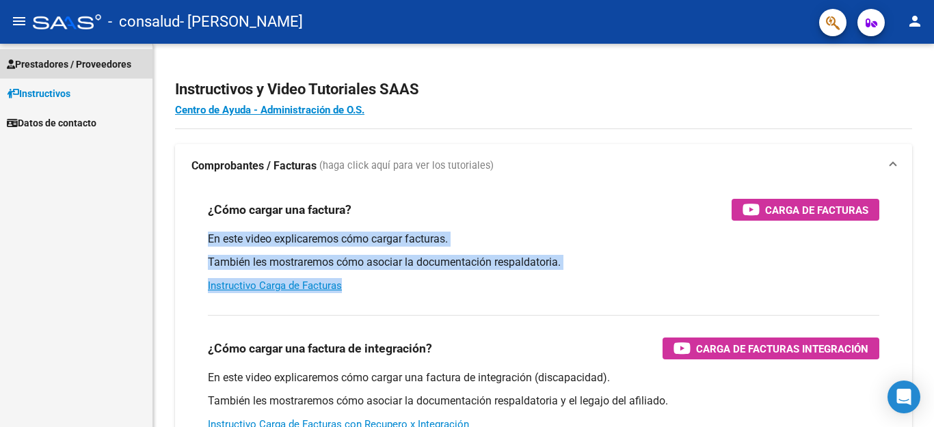
click at [81, 64] on span "Prestadores / Proveedores" at bounding box center [69, 64] width 124 height 15
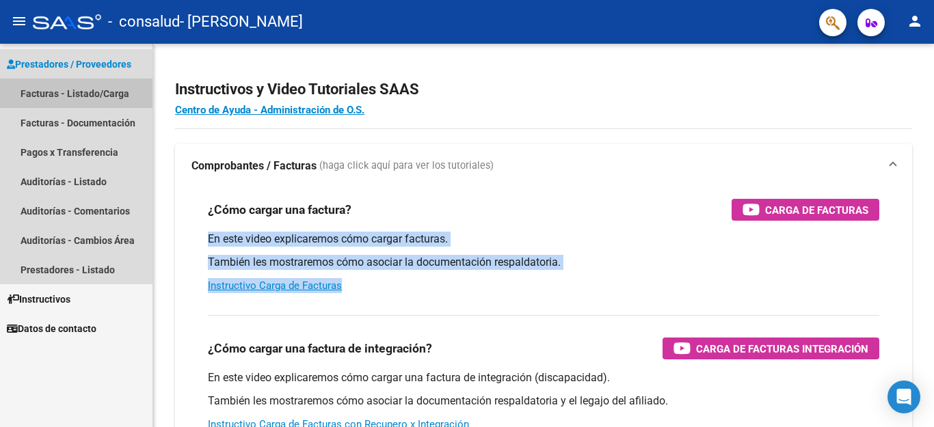
click at [71, 92] on link "Facturas - Listado/Carga" at bounding box center [76, 93] width 152 height 29
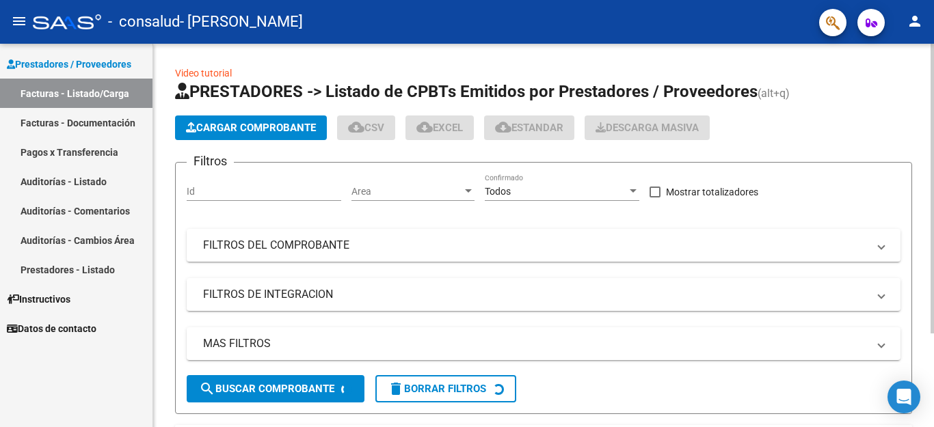
click at [933, 271] on div at bounding box center [931, 189] width 3 height 290
click at [932, 294] on div at bounding box center [931, 189] width 3 height 290
click at [932, 351] on div at bounding box center [931, 235] width 3 height 383
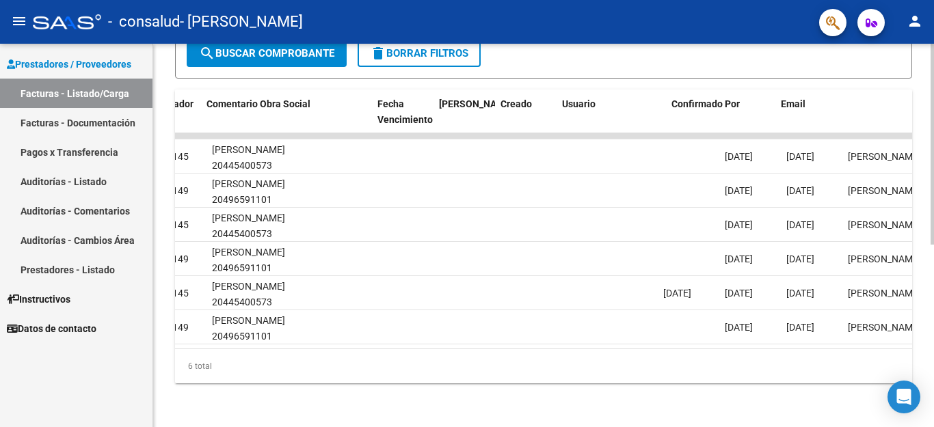
scroll to position [0, 2145]
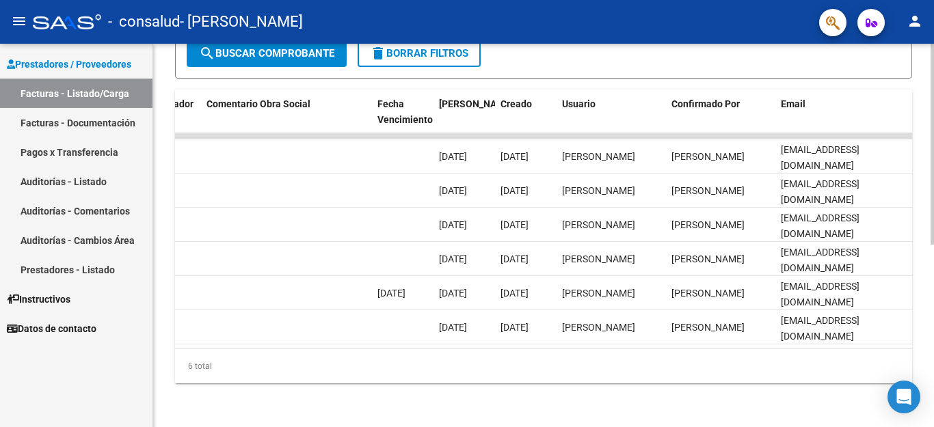
drag, startPoint x: 871, startPoint y: 336, endPoint x: 895, endPoint y: 338, distance: 23.3
click at [895, 338] on datatable-body "1199 A01 - Consalud Integración [PERSON_NAME] 20296344401 Factura A: 1 - 48 $ 3…" at bounding box center [543, 240] width 737 height 215
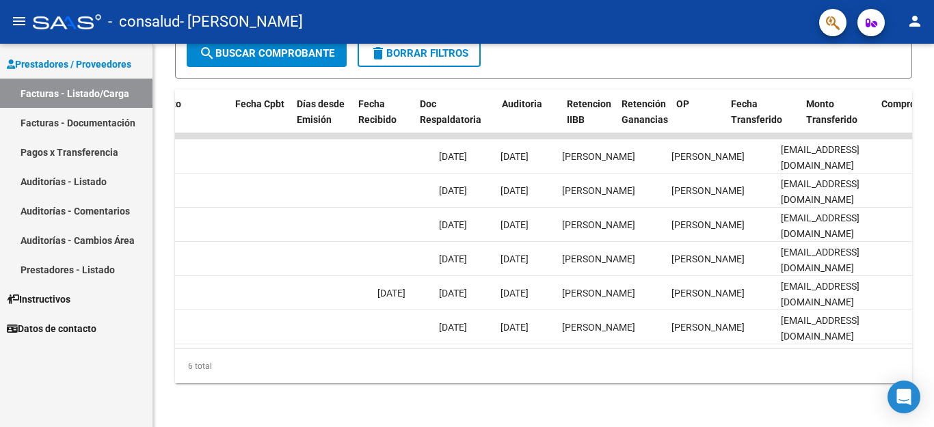
scroll to position [0, 651]
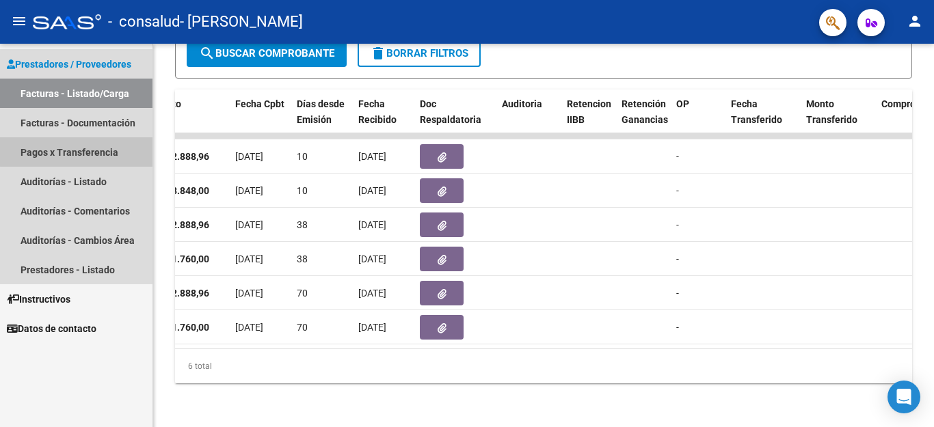
click at [77, 149] on link "Pagos x Transferencia" at bounding box center [76, 151] width 152 height 29
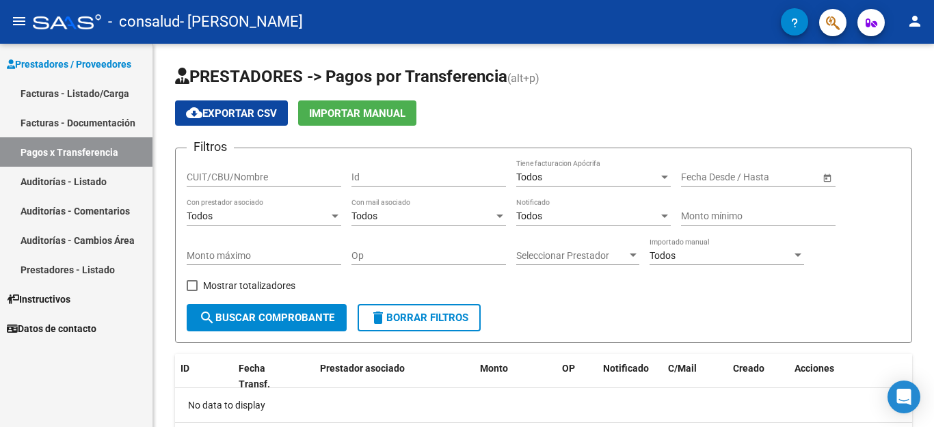
click at [917, 25] on mat-icon "person" at bounding box center [914, 21] width 16 height 16
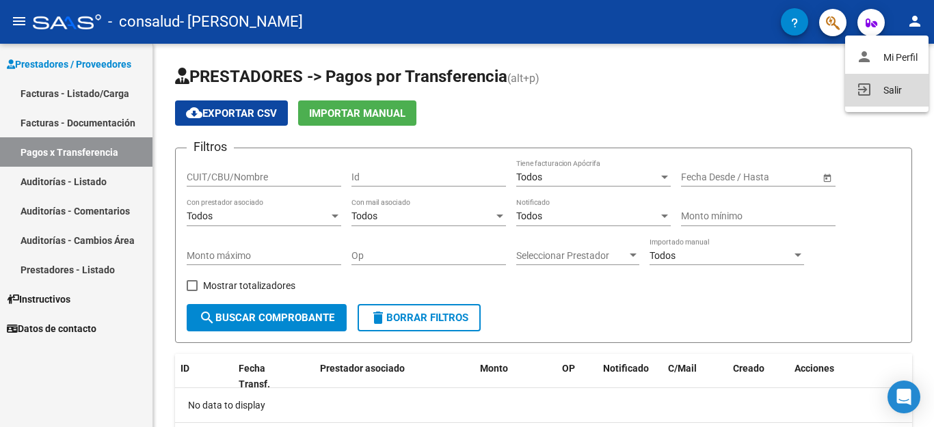
click at [887, 86] on button "exit_to_app Salir" at bounding box center [886, 90] width 83 height 33
